Goal: Download file/media

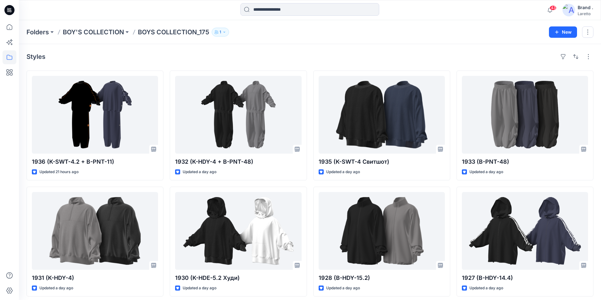
click at [11, 7] on icon at bounding box center [9, 10] width 10 height 10
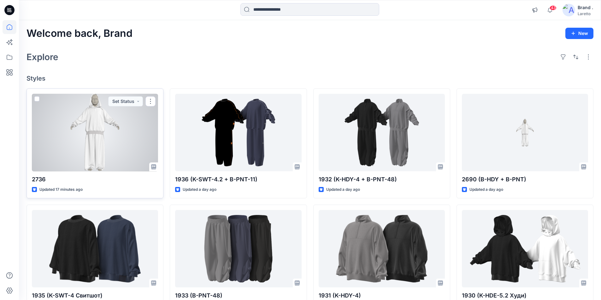
click at [98, 122] on div at bounding box center [95, 133] width 126 height 78
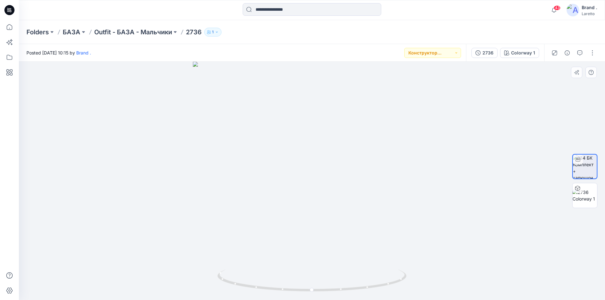
drag, startPoint x: 510, startPoint y: 171, endPoint x: 510, endPoint y: 166, distance: 5.4
click at [510, 171] on div at bounding box center [312, 181] width 586 height 239
click at [504, 144] on div at bounding box center [312, 181] width 586 height 239
drag, startPoint x: 187, startPoint y: 33, endPoint x: 202, endPoint y: 36, distance: 15.5
click at [202, 36] on div "Folders БАЗА Outfit - БАЗА - Мальчики 2736 1" at bounding box center [287, 32] width 522 height 9
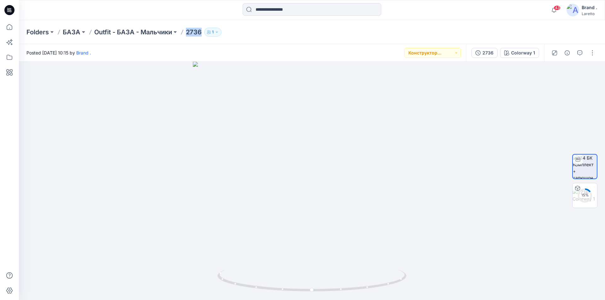
copy p "2736"
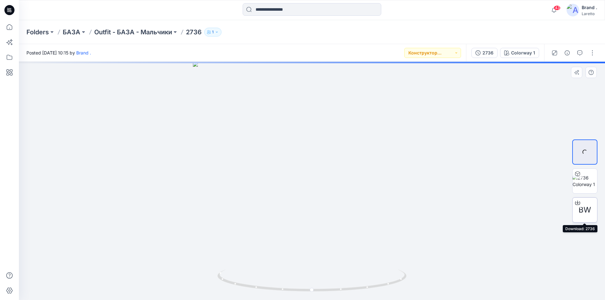
click at [591, 209] on div "BW" at bounding box center [585, 210] width 25 height 25
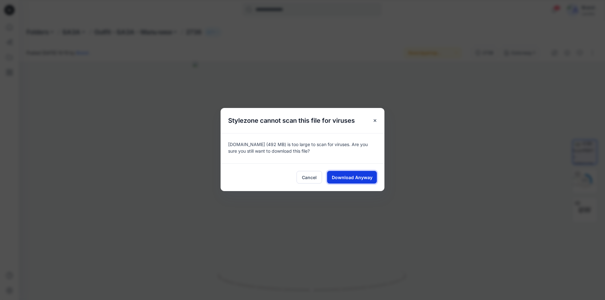
click at [351, 178] on span "Download Anyway" at bounding box center [352, 177] width 41 height 7
